Goal: Entertainment & Leisure: Consume media (video, audio)

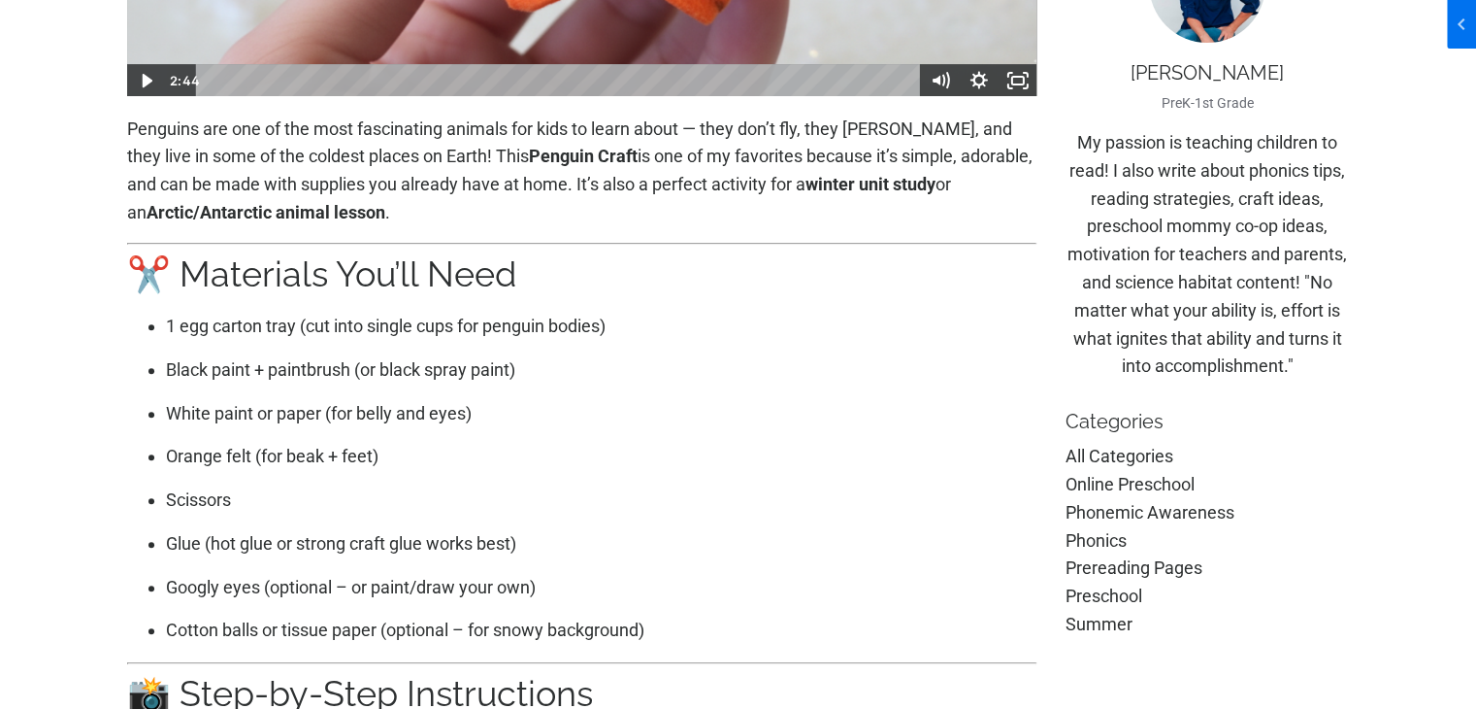
scroll to position [291, 0]
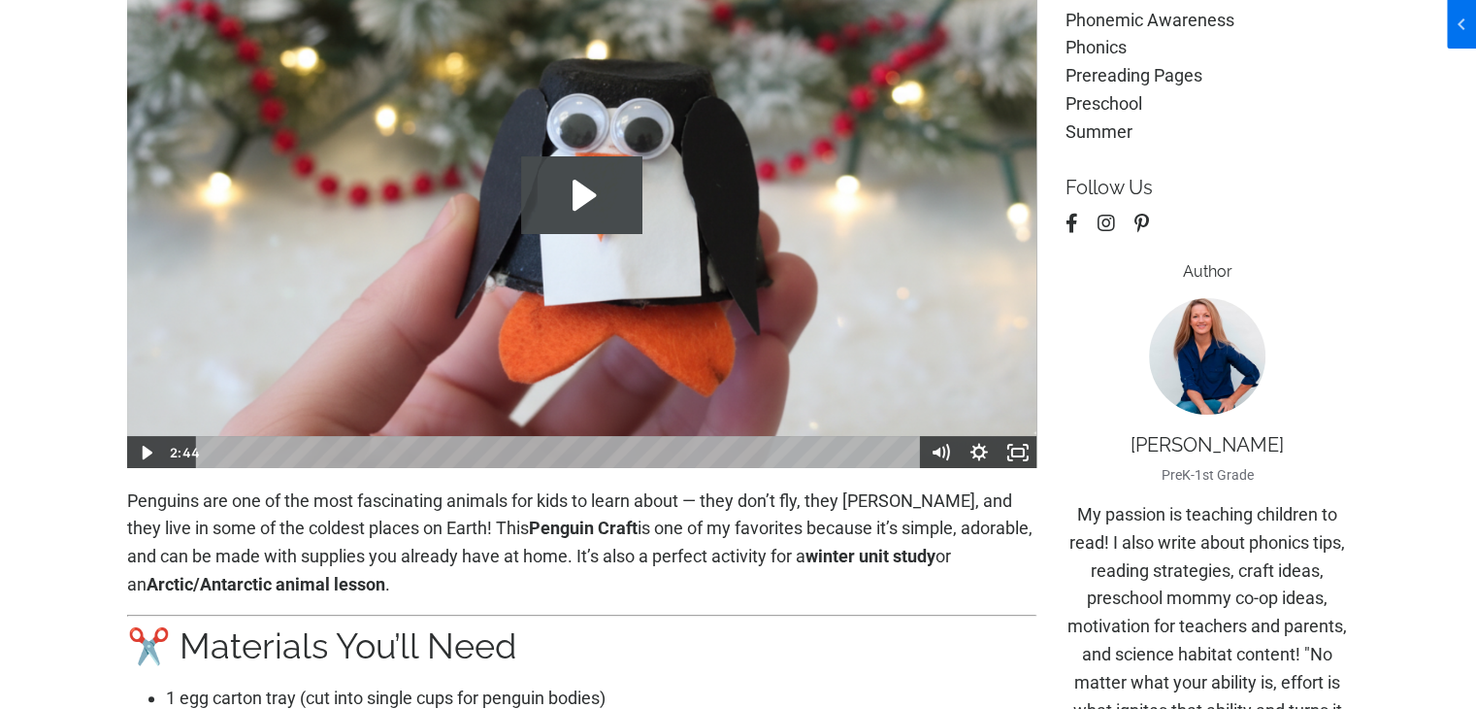
click at [567, 199] on icon "Play Video: file-uploads/sites/2147505858/video/567a8c-1030-81c1-bce7-181b46872…" at bounding box center [581, 195] width 121 height 78
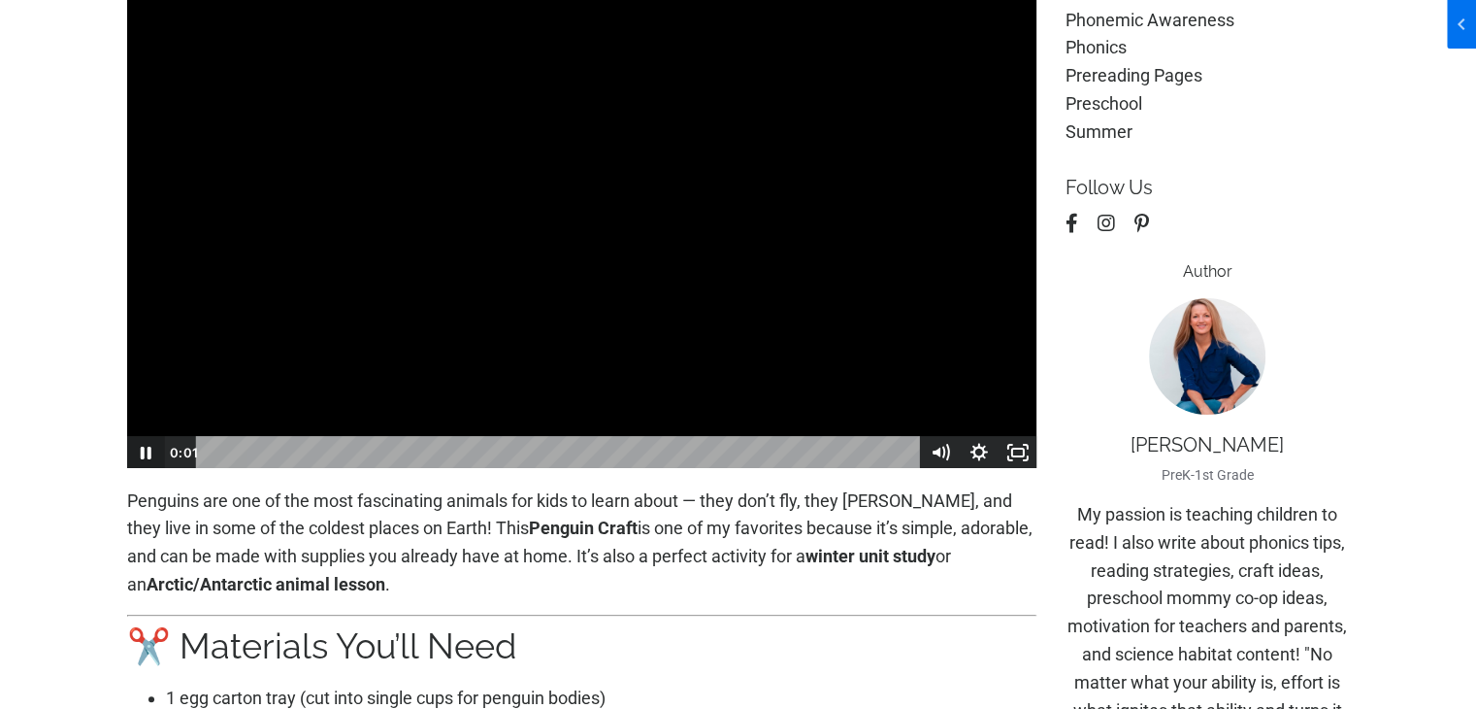
click at [135, 451] on icon "Pause" at bounding box center [144, 452] width 39 height 33
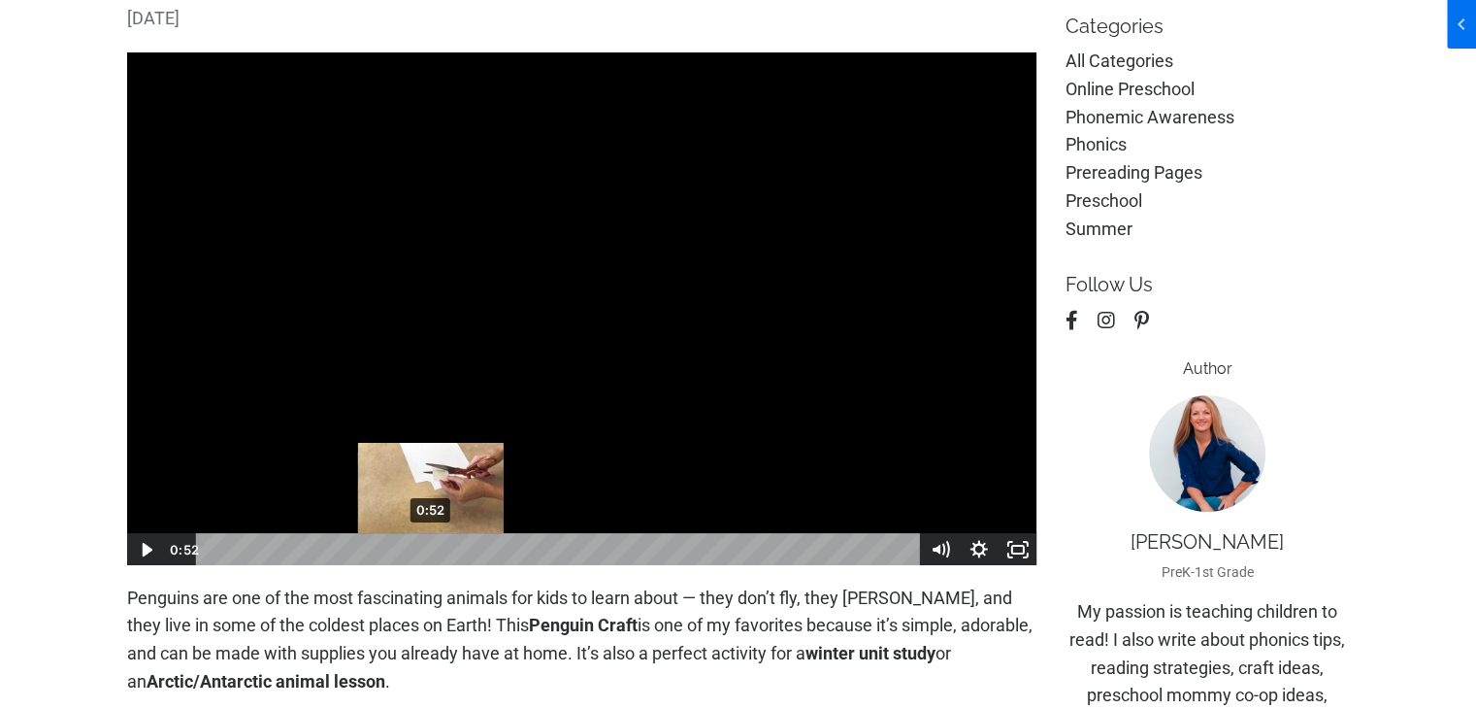
scroll to position [0, 0]
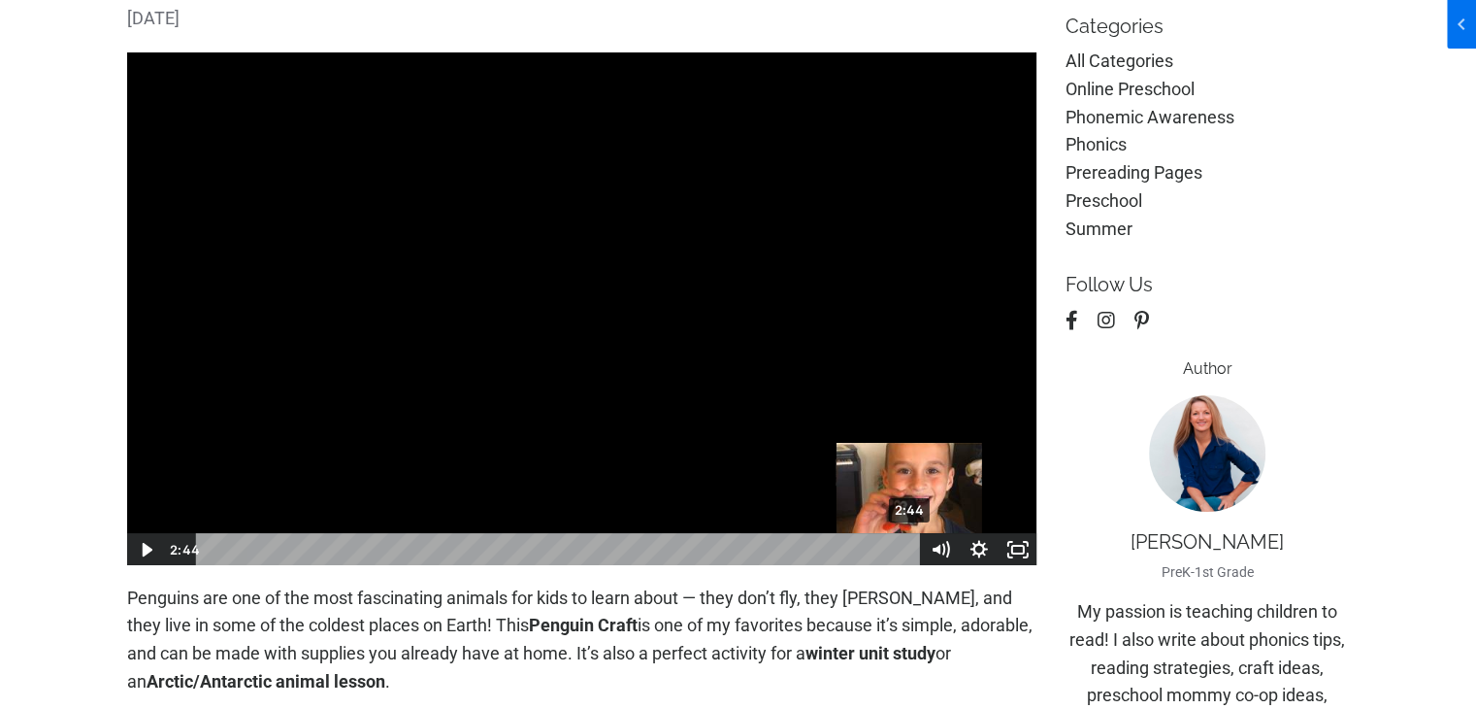
drag, startPoint x: 435, startPoint y: 546, endPoint x: 911, endPoint y: 544, distance: 475.6
click at [911, 544] on div "Playbar" at bounding box center [909, 549] width 11 height 11
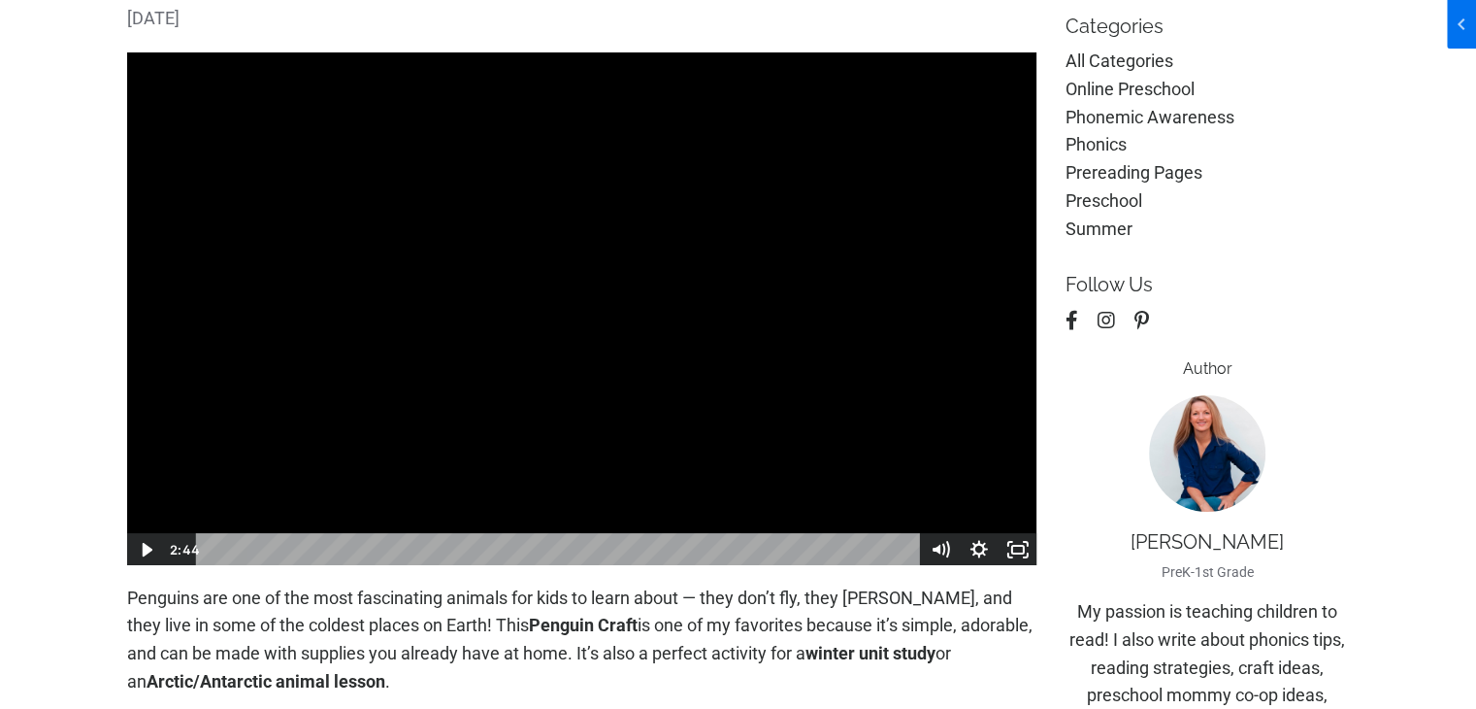
click at [1021, 547] on icon "Fullscreen" at bounding box center [1018, 549] width 39 height 33
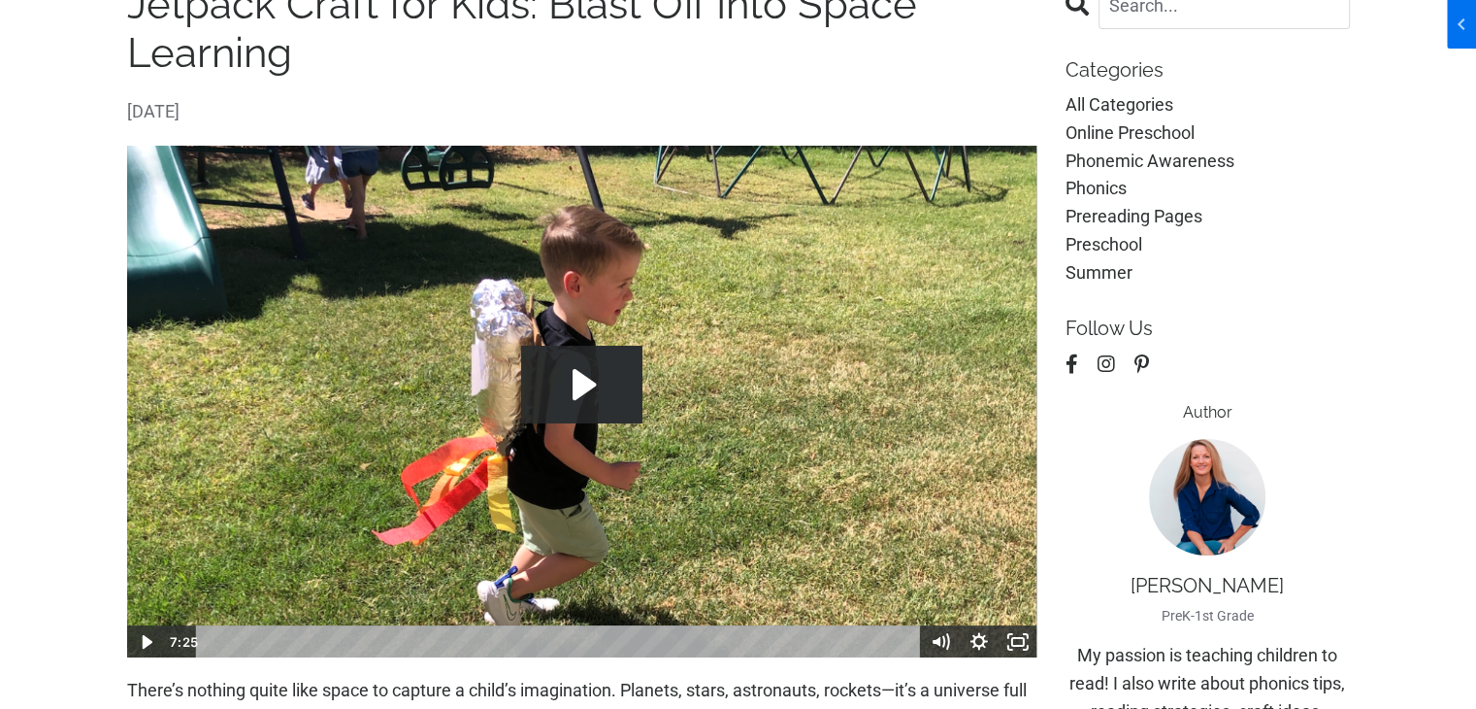
scroll to position [291, 0]
